Goal: Transaction & Acquisition: Purchase product/service

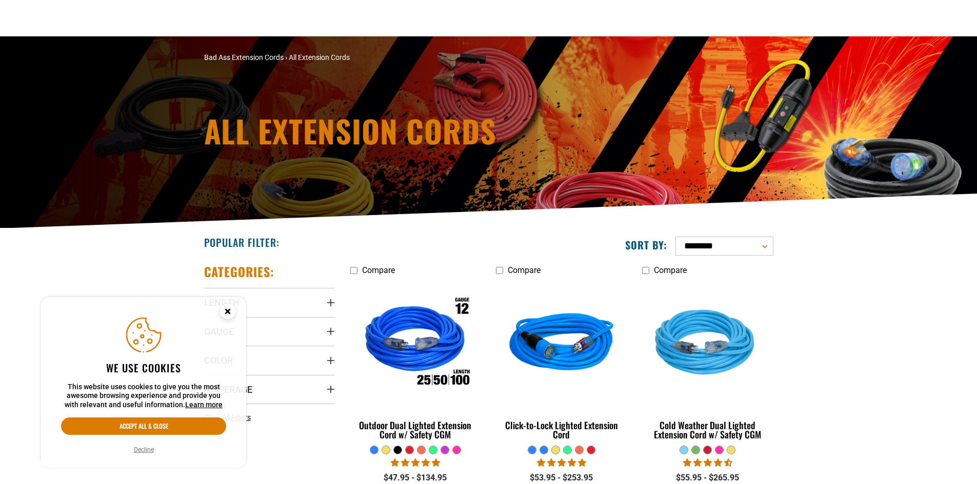
scroll to position [103, 0]
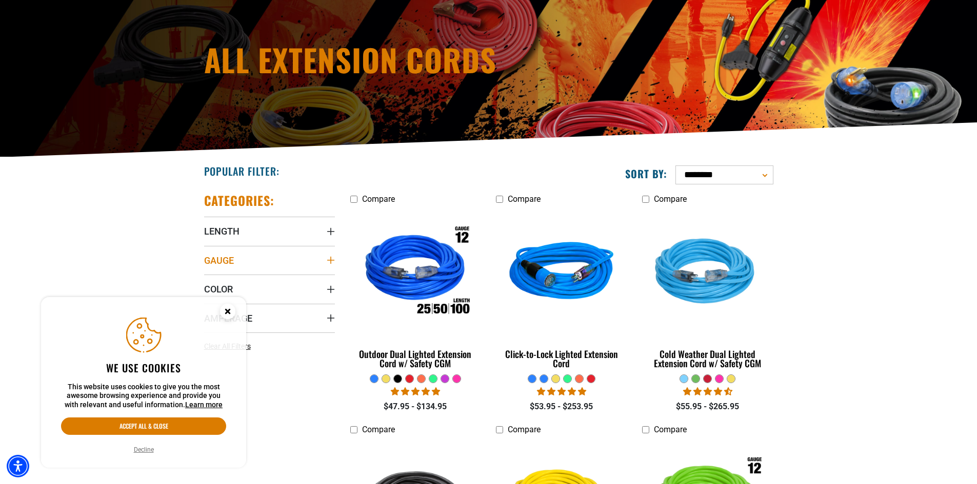
click at [294, 254] on summary "Gauge" at bounding box center [269, 260] width 131 height 29
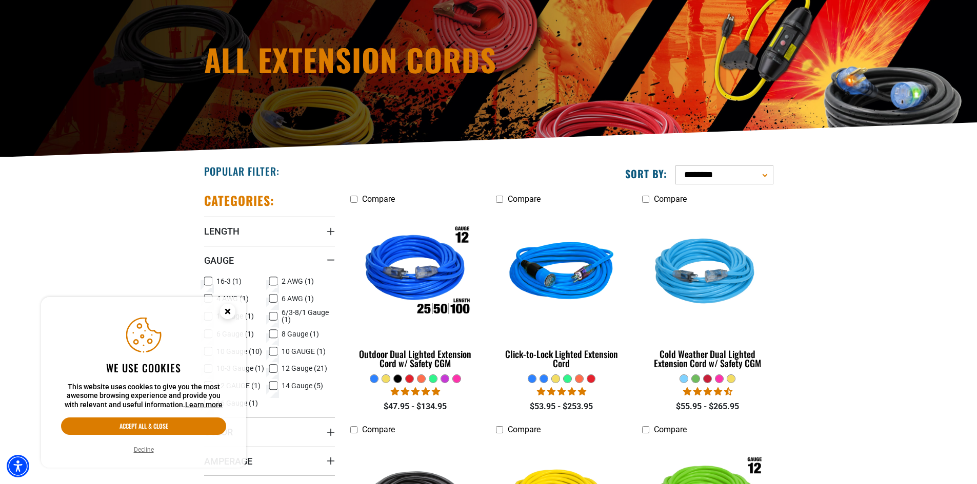
click at [225, 312] on circle "Close this option" at bounding box center [227, 311] width 15 height 15
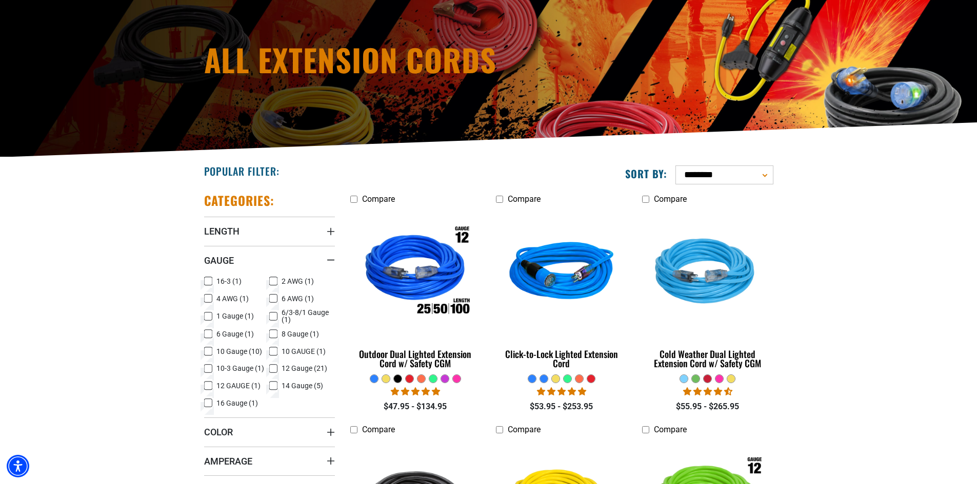
click at [206, 351] on icon at bounding box center [208, 351] width 8 height 13
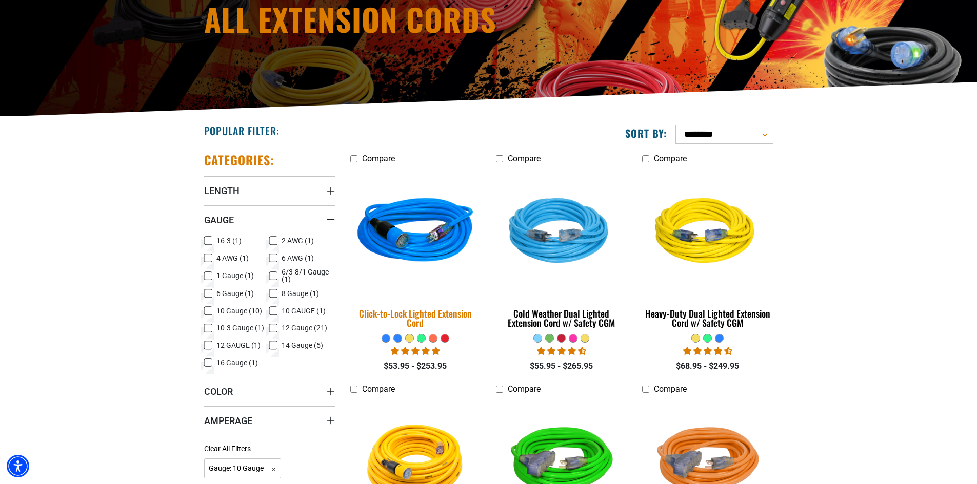
scroll to position [205, 0]
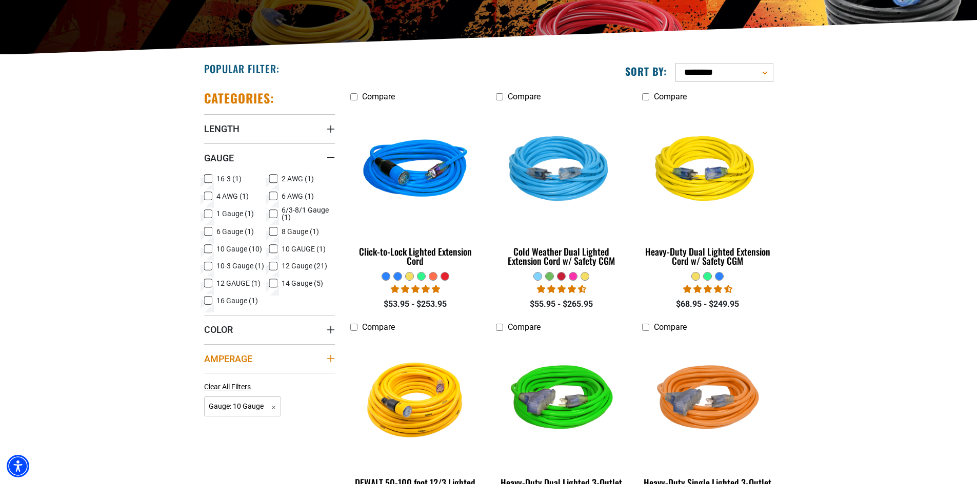
click at [287, 354] on summary "Amperage" at bounding box center [269, 359] width 131 height 29
click at [293, 355] on summary "Amperage" at bounding box center [269, 359] width 131 height 29
click at [272, 249] on icon at bounding box center [273, 249] width 8 height 13
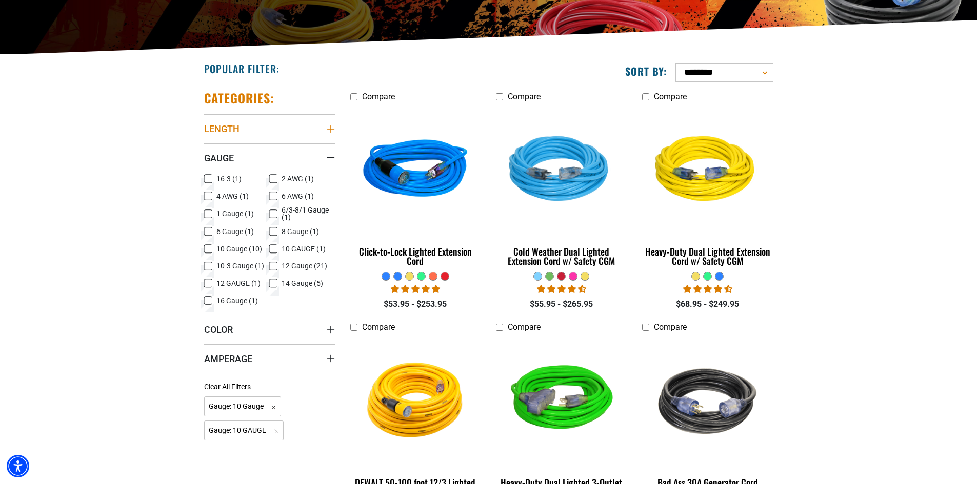
click at [318, 126] on summary "Length" at bounding box center [269, 128] width 131 height 29
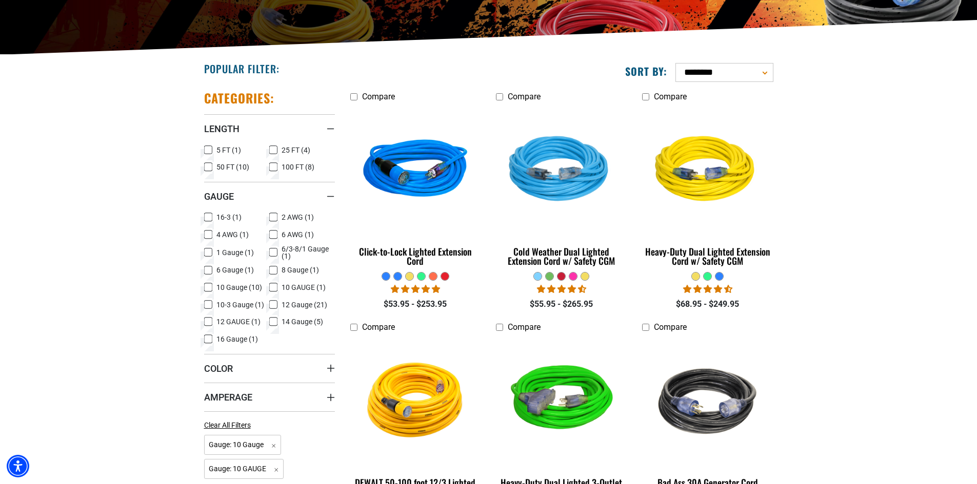
click at [271, 150] on icon at bounding box center [273, 150] width 8 height 13
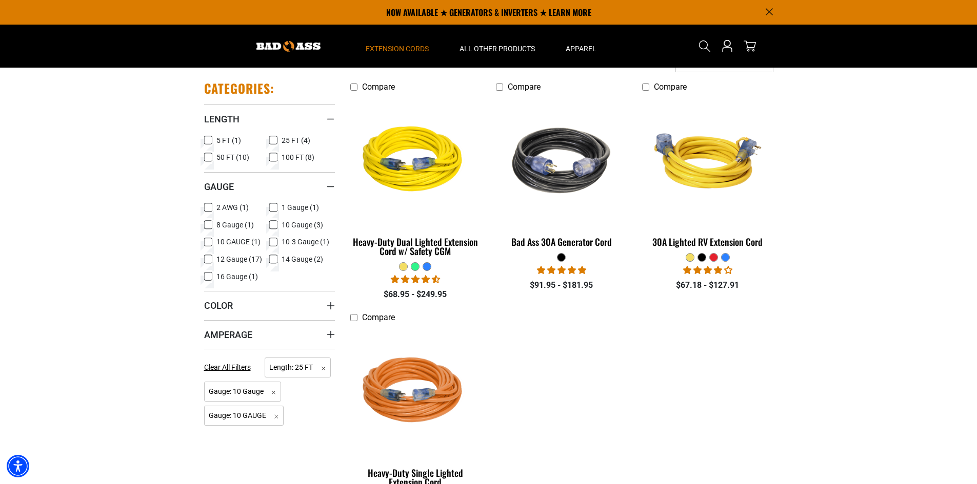
scroll to position [205, 0]
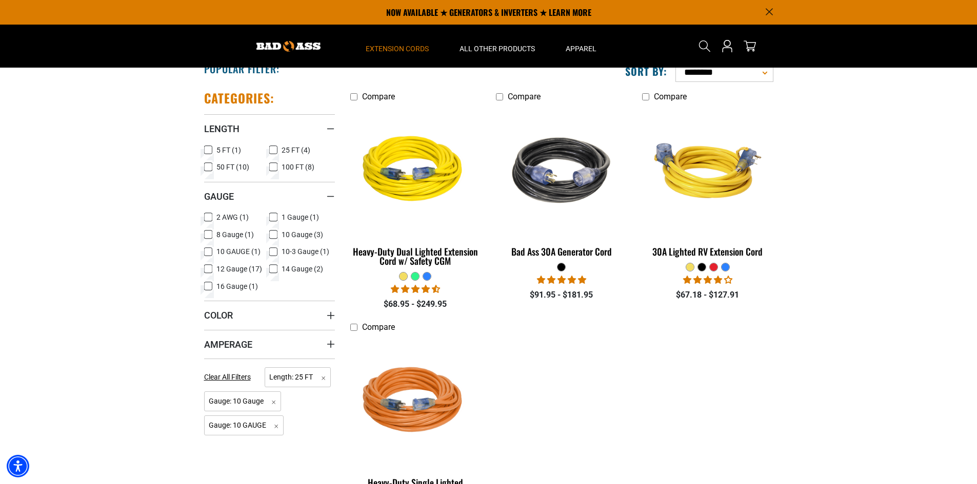
click at [206, 168] on icon at bounding box center [208, 166] width 8 height 13
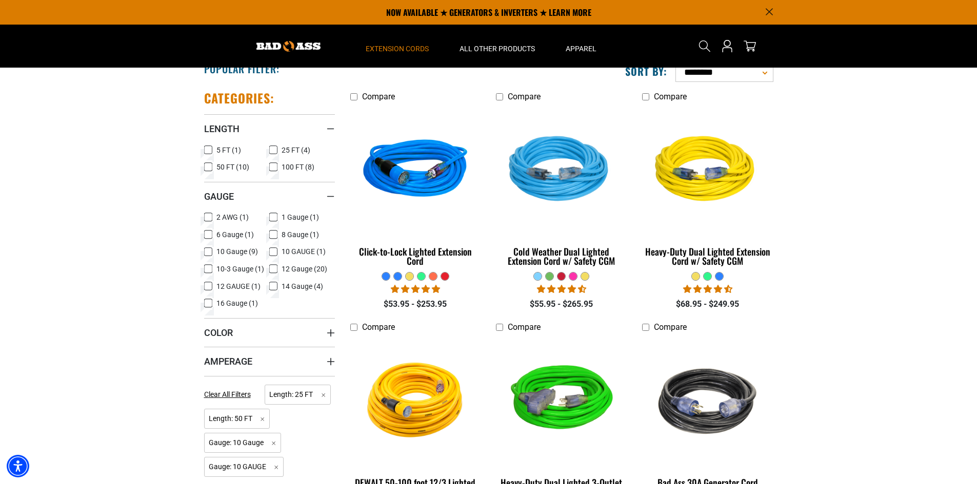
click at [275, 152] on icon at bounding box center [273, 151] width 6 height 6
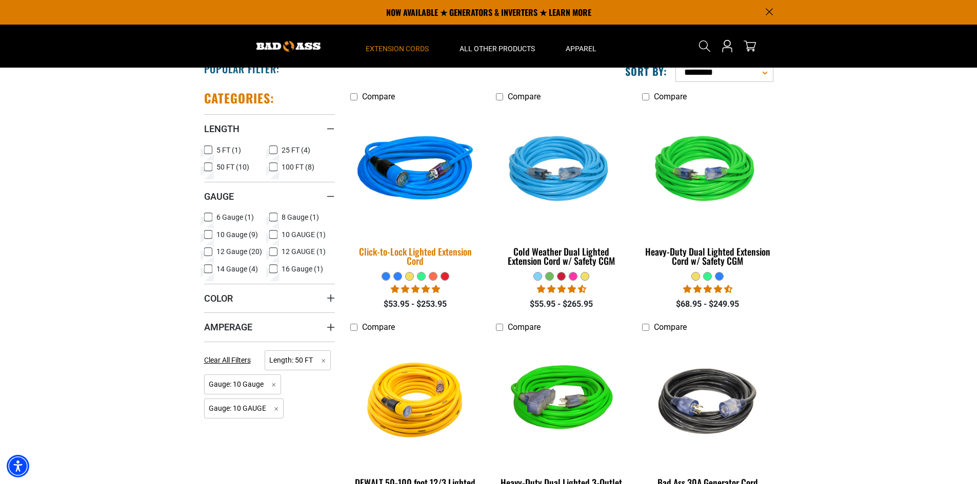
click at [416, 253] on div "Click-to-Lock Lighted Extension Cord" at bounding box center [415, 256] width 131 height 18
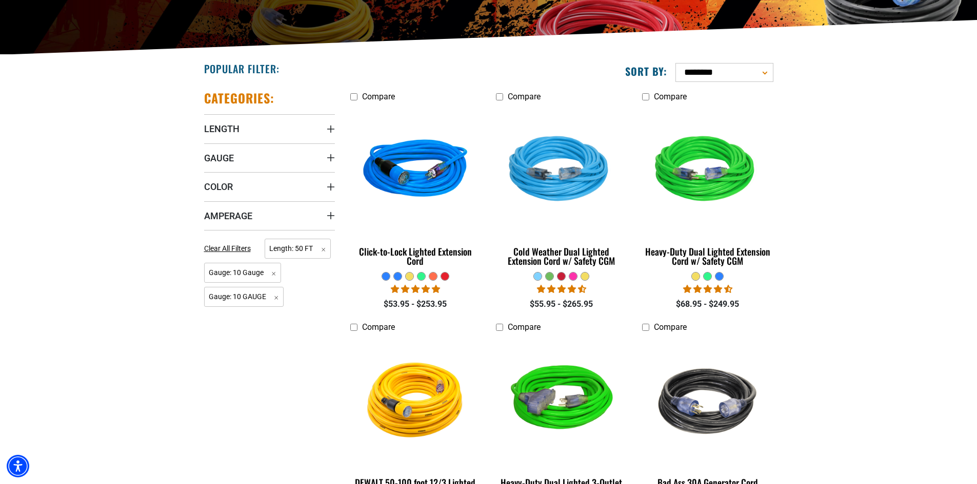
click at [407, 275] on div at bounding box center [410, 277] width 8 height 8
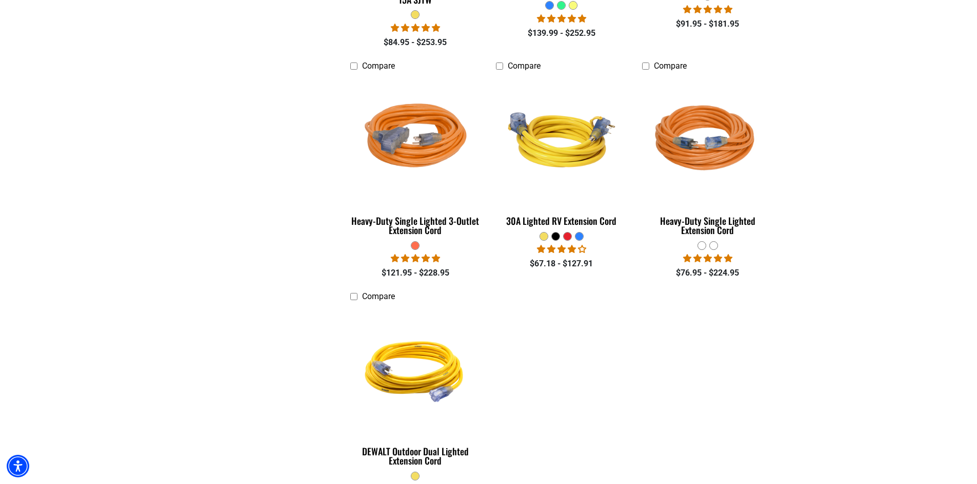
scroll to position [769, 0]
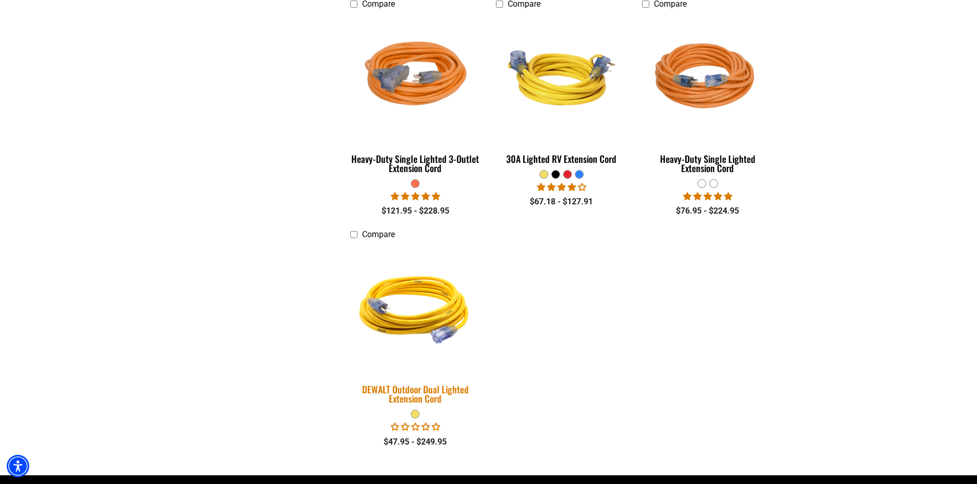
click at [414, 326] on img at bounding box center [415, 308] width 144 height 131
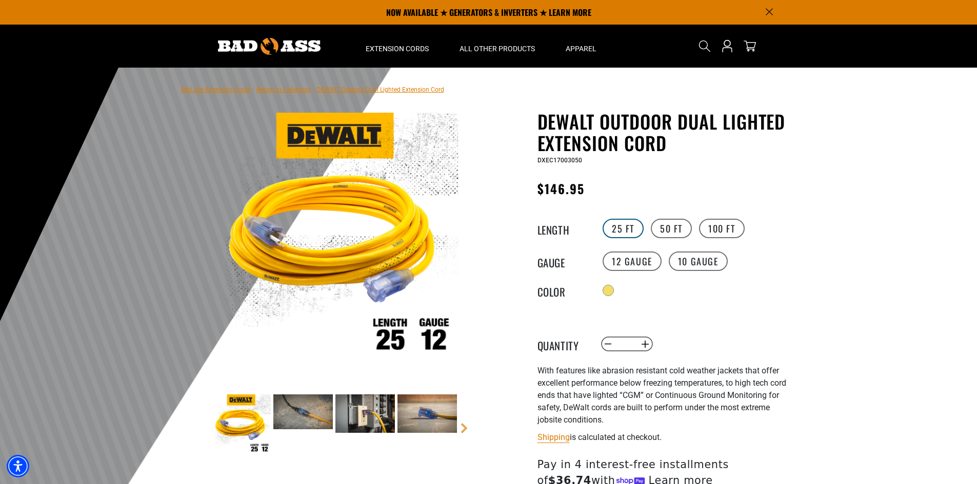
click at [608, 230] on label "25 FT" at bounding box center [622, 228] width 41 height 19
